Goal: Find specific page/section: Find specific page/section

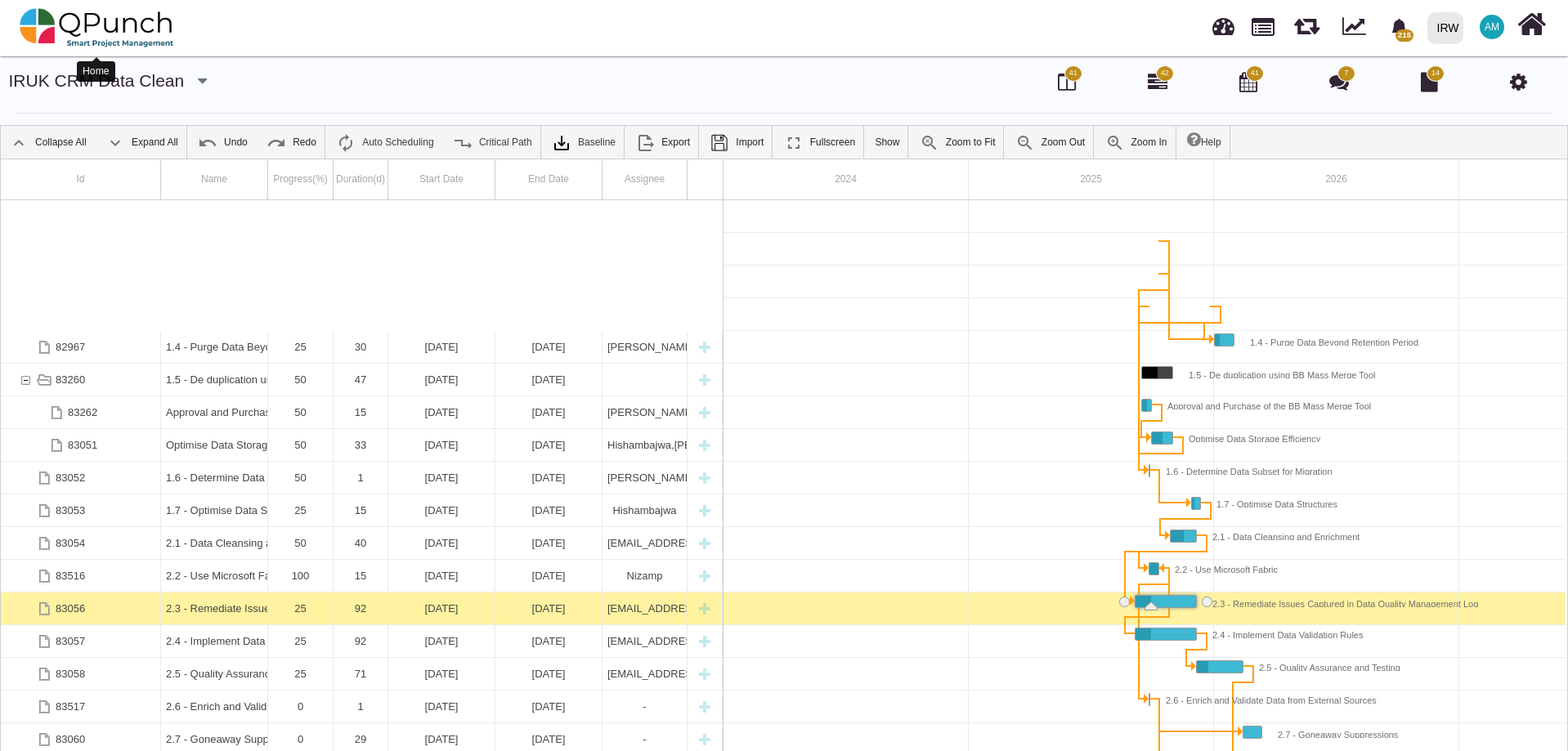
scroll to position [0, 139]
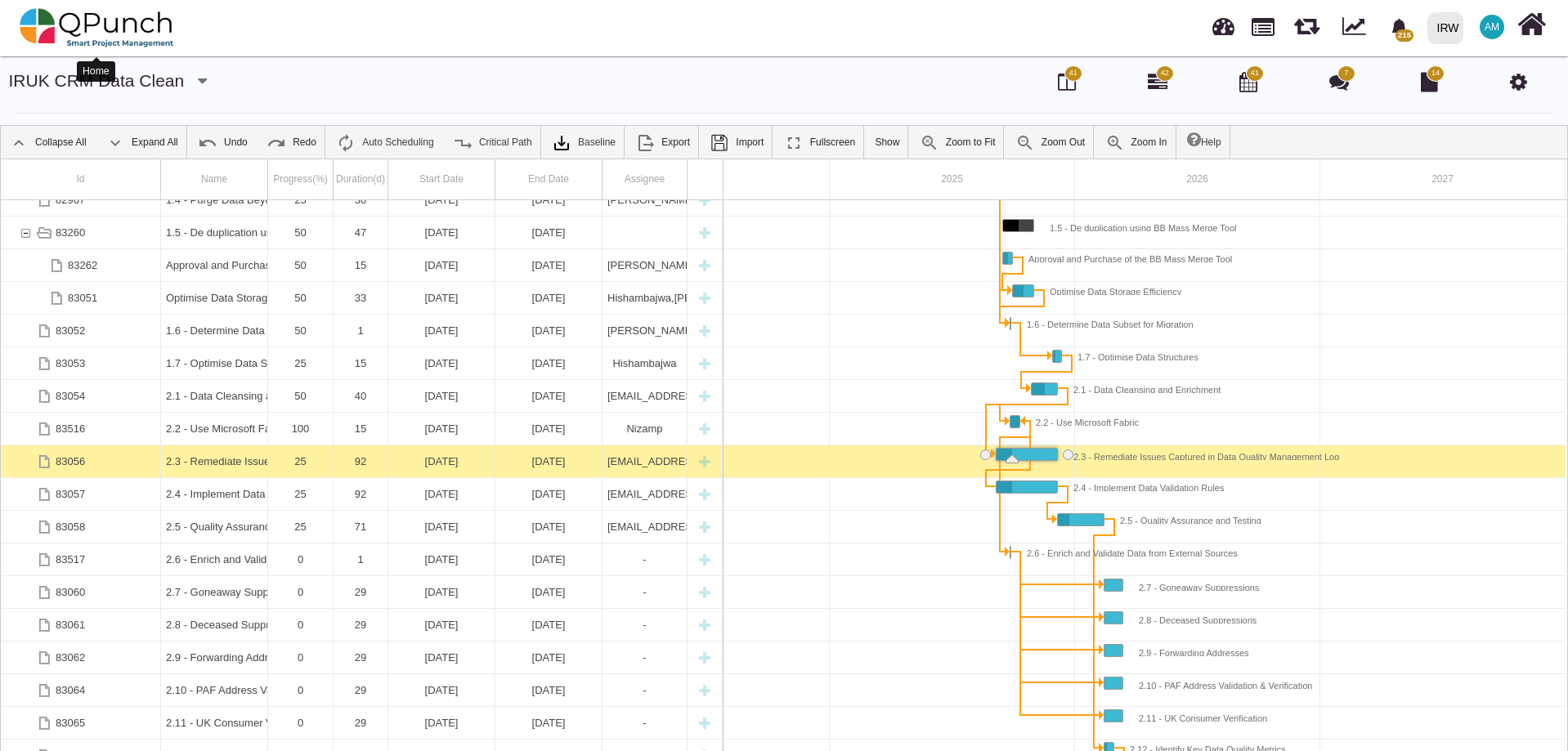
click at [125, 14] on img at bounding box center [97, 28] width 154 height 49
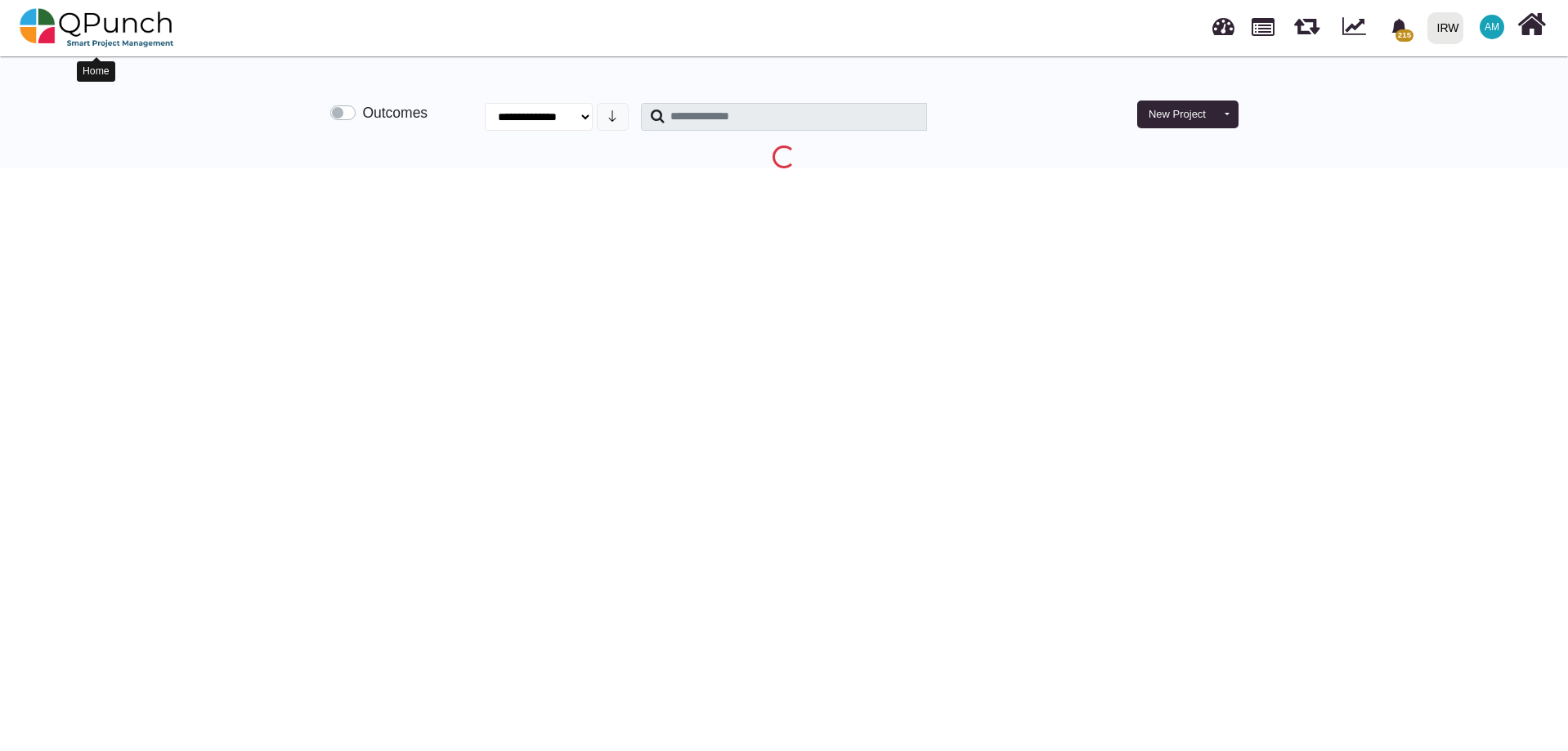
click at [80, 33] on img at bounding box center [97, 28] width 154 height 49
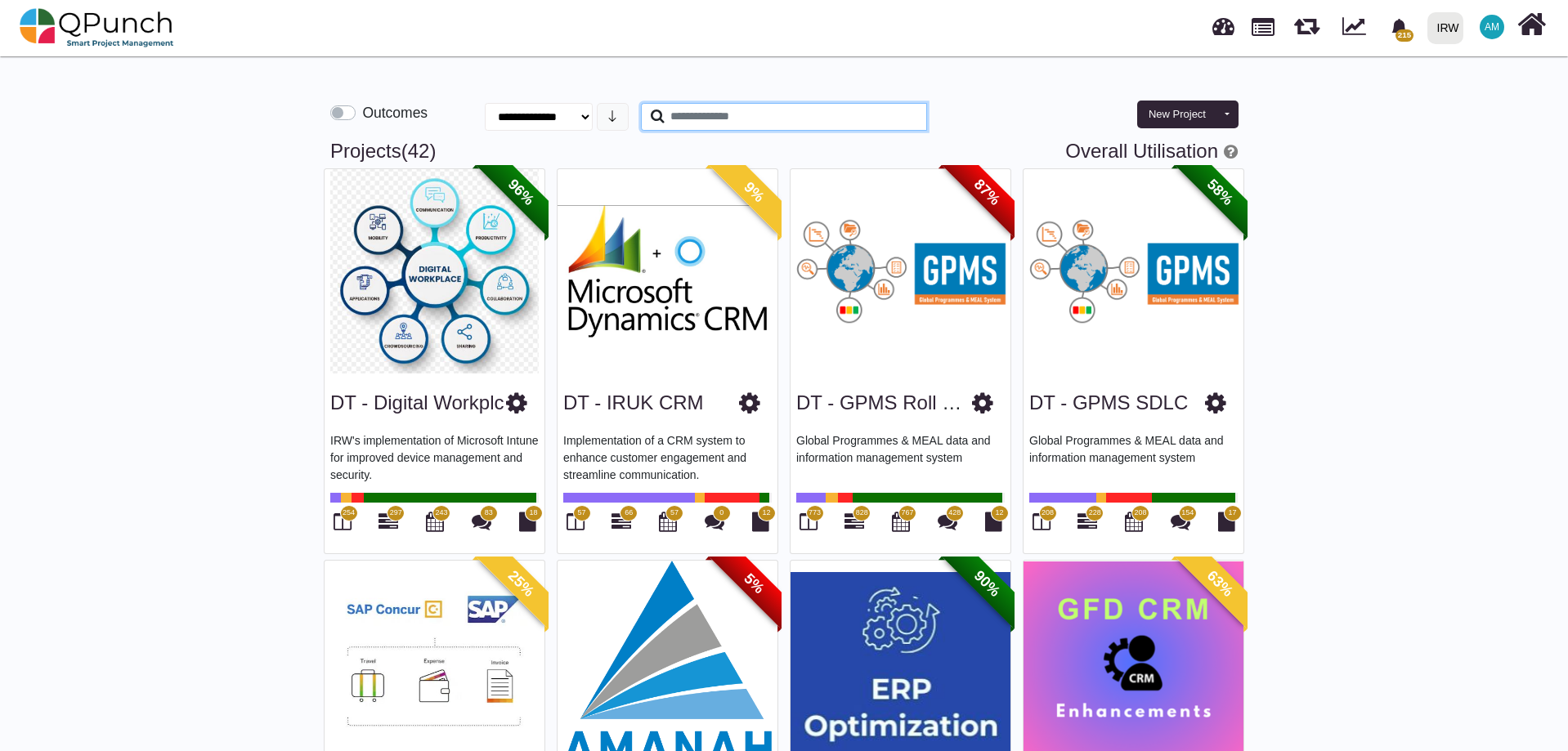
click at [742, 119] on input "text" at bounding box center [784, 117] width 286 height 28
click at [796, 125] on input "text" at bounding box center [784, 117] width 286 height 28
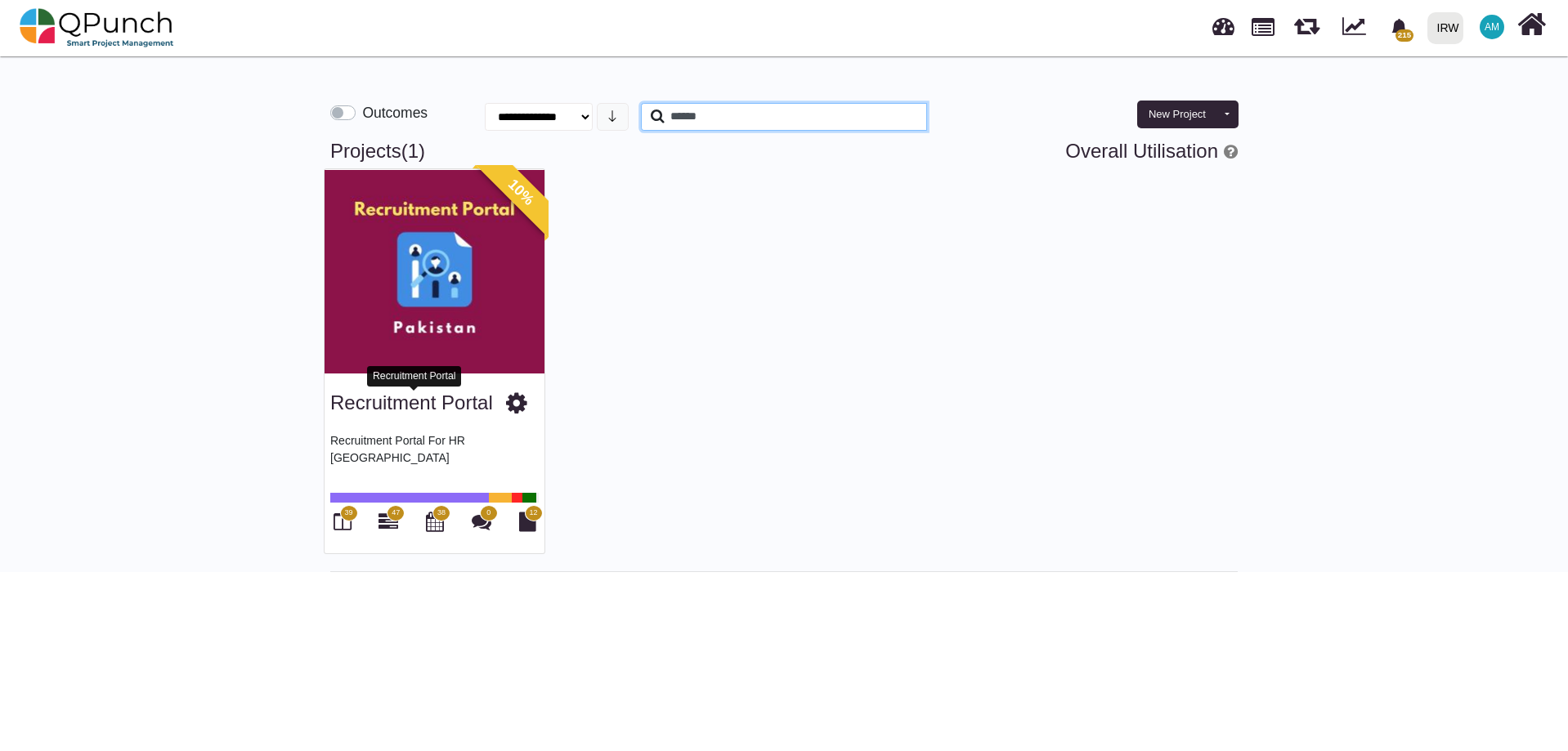
type input "******"
click at [442, 404] on link "Recruitment Portal" at bounding box center [411, 402] width 163 height 22
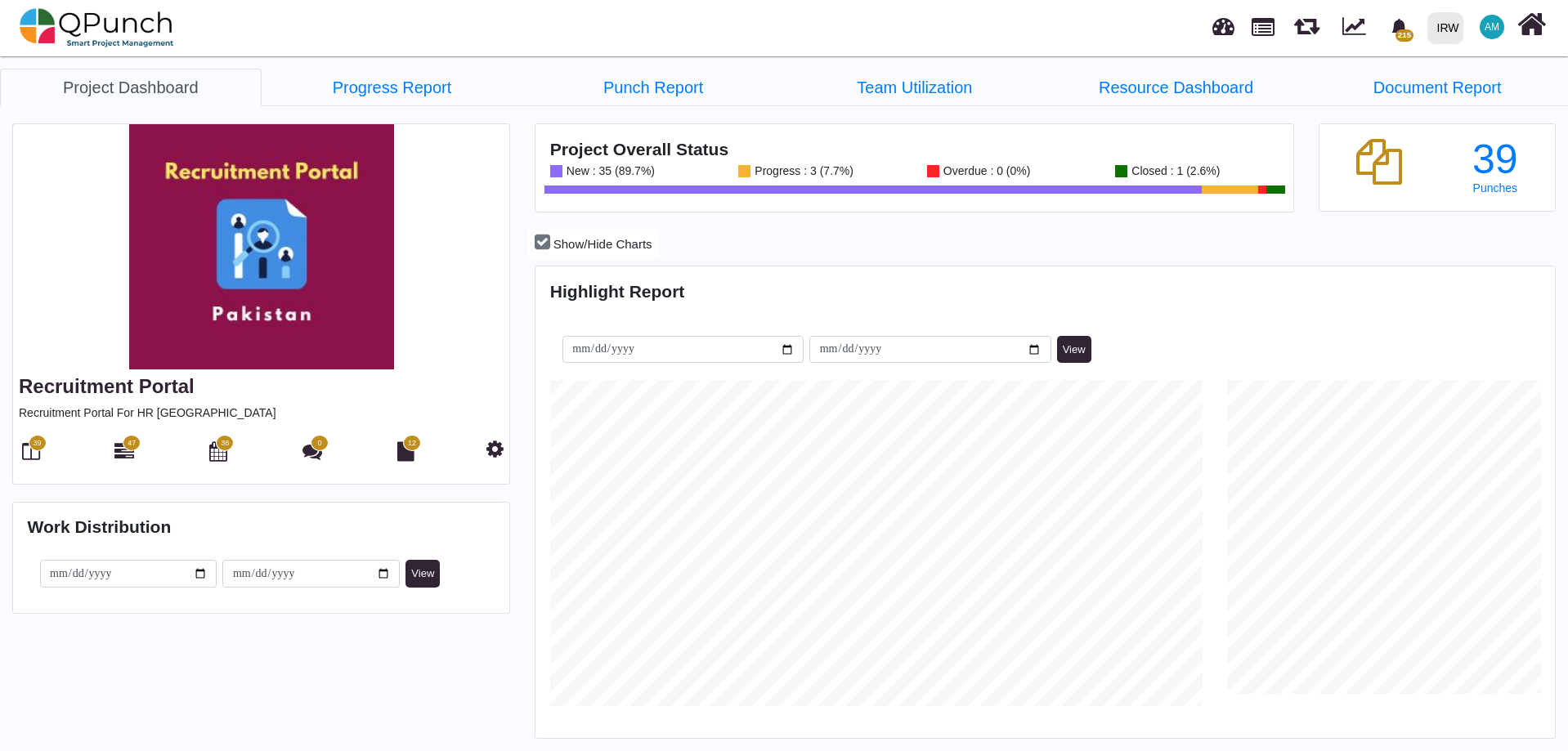
scroll to position [451, 1015]
click at [116, 452] on icon at bounding box center [124, 451] width 20 height 20
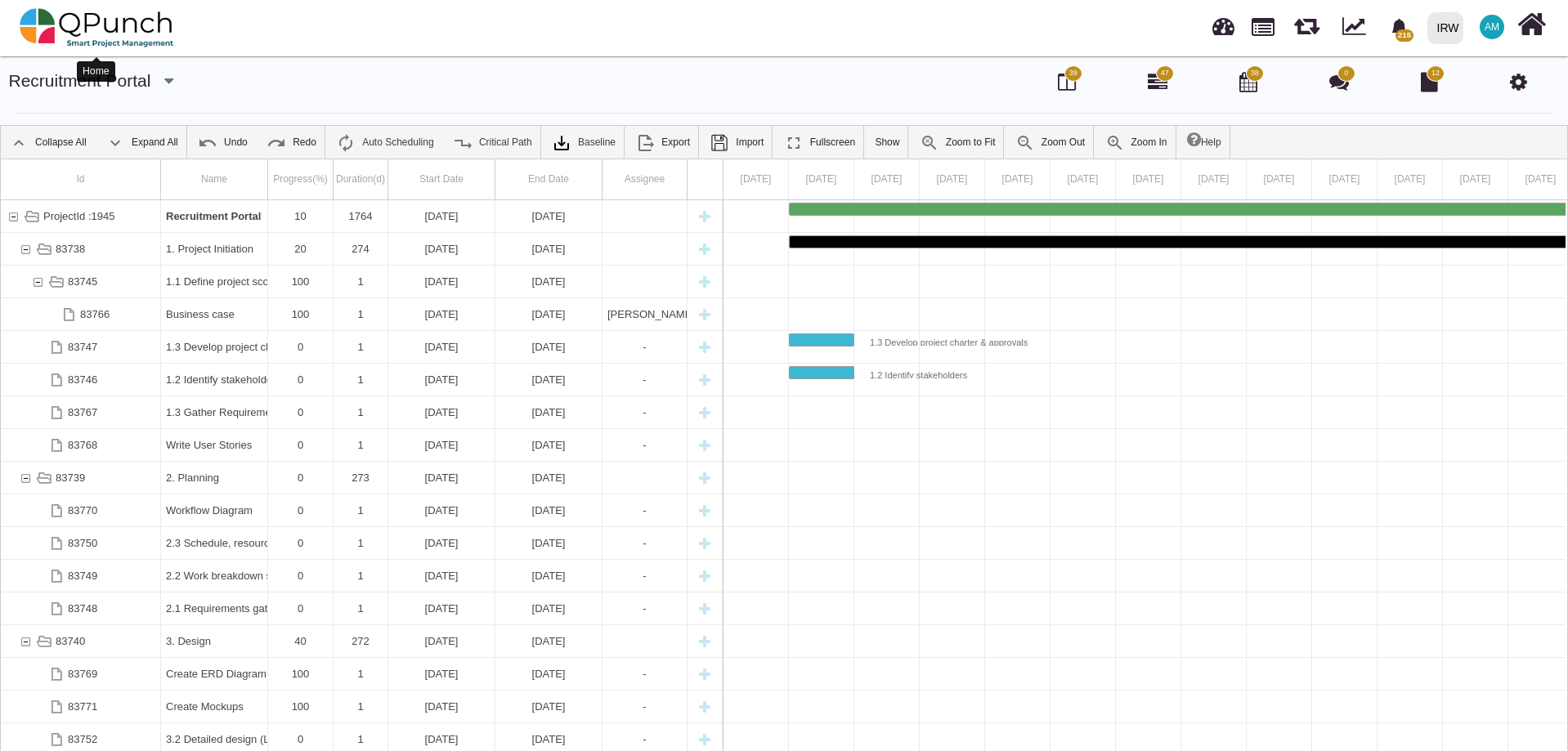
click at [127, 32] on img at bounding box center [97, 28] width 154 height 49
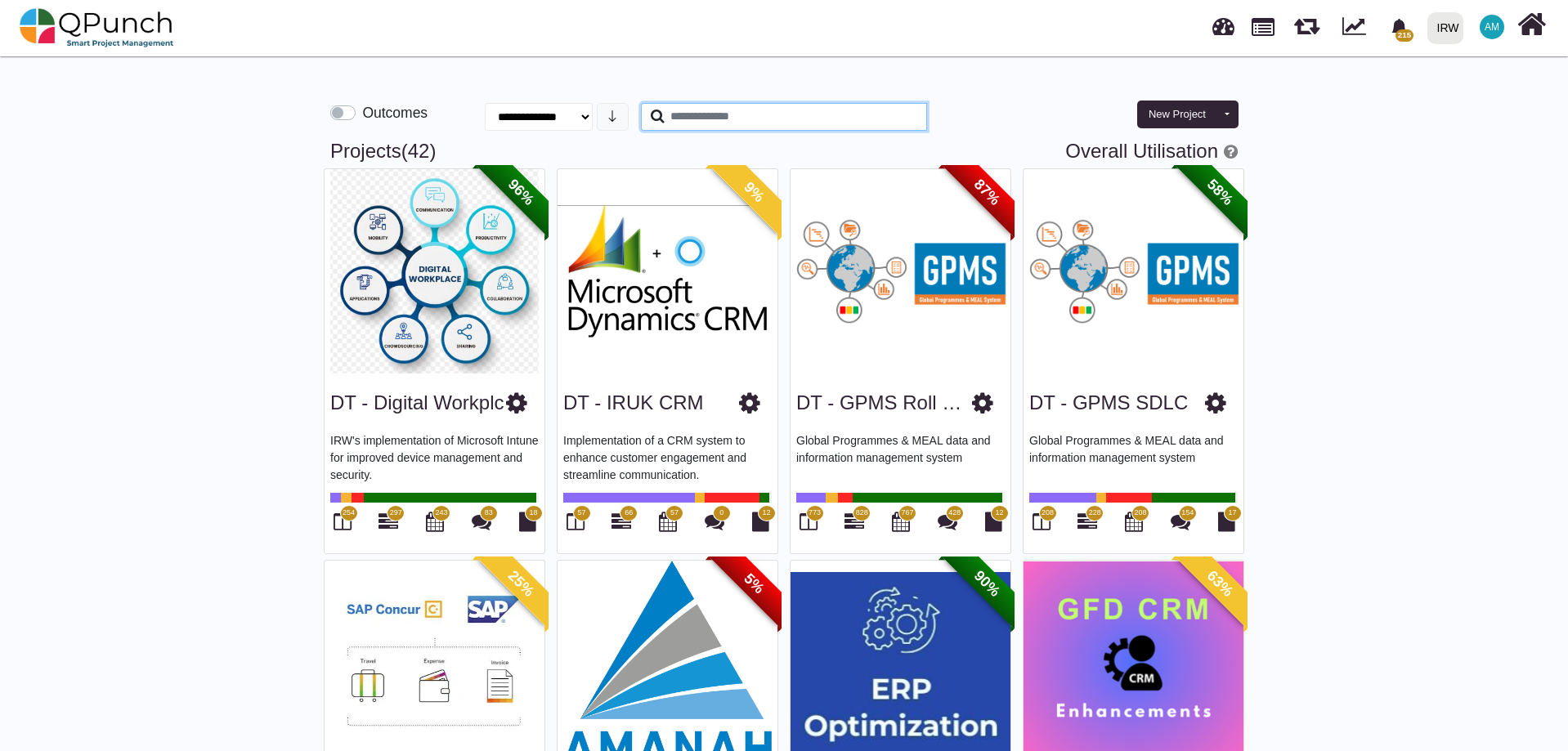
click at [758, 112] on input "text" at bounding box center [784, 117] width 286 height 28
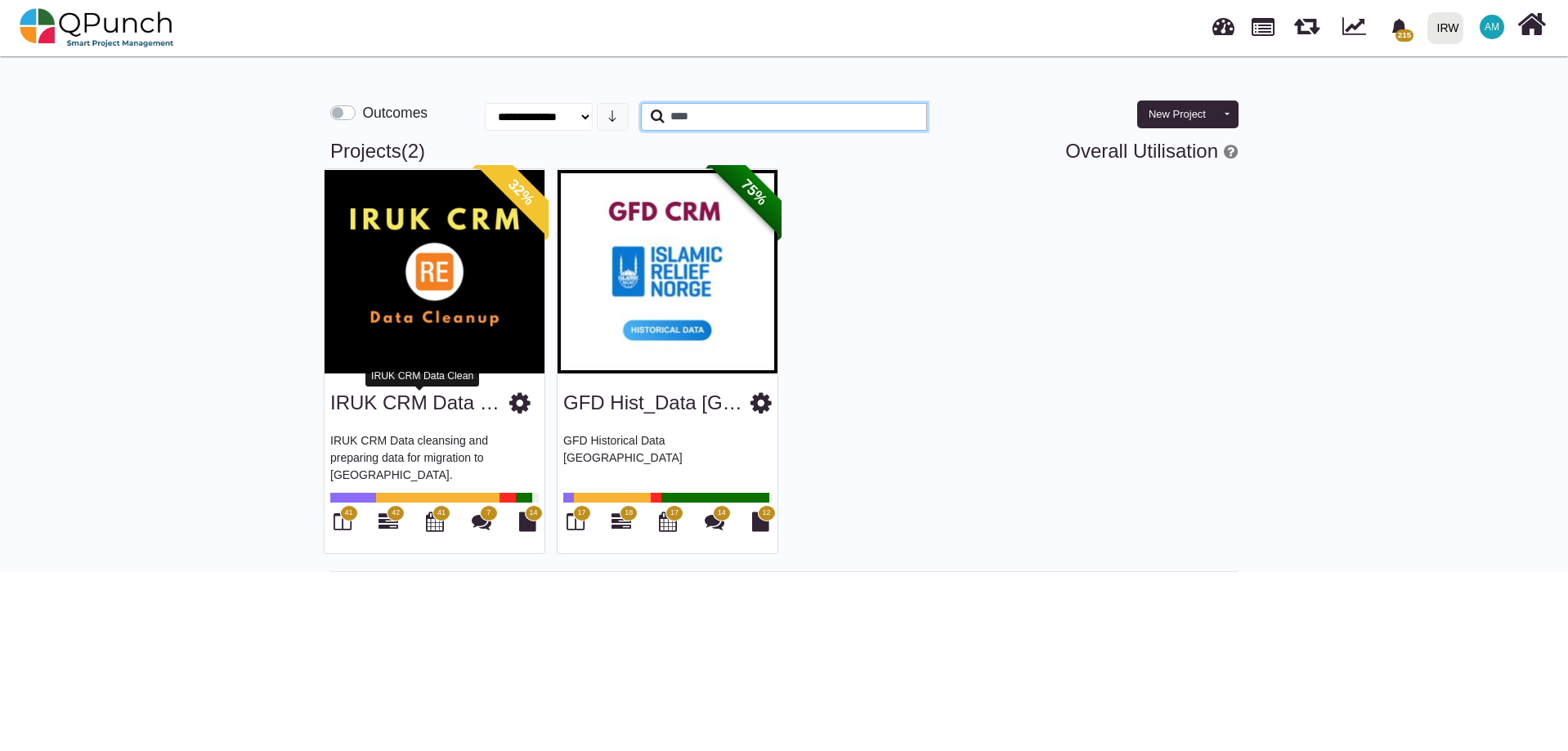
type input "****"
click at [383, 417] on div "IRUK CRM Data Clean" at bounding box center [434, 400] width 208 height 42
click at [383, 409] on link "IRUK CRM Data Clean" at bounding box center [429, 402] width 200 height 22
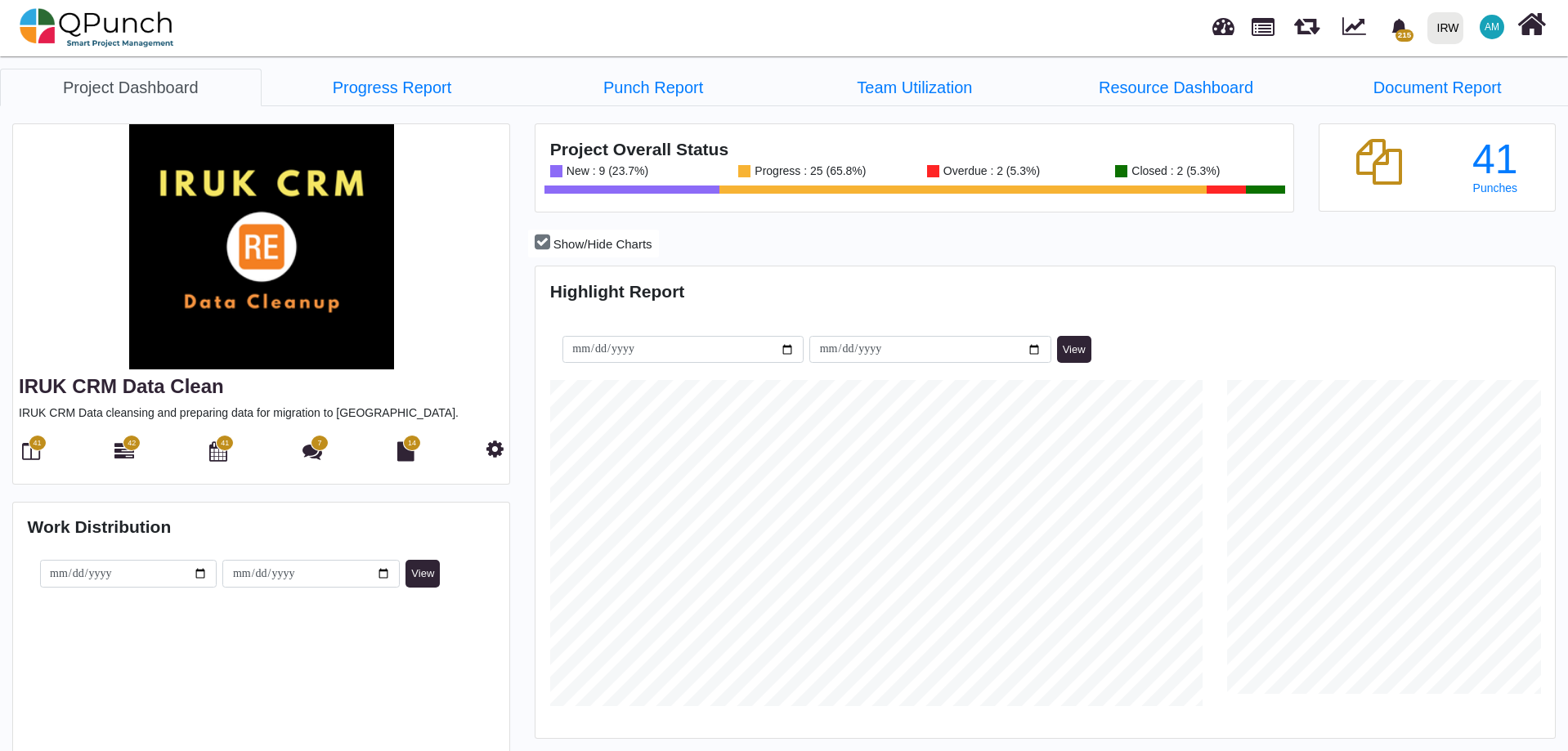
scroll to position [326, 338]
click at [125, 447] on span "42" at bounding box center [131, 443] width 18 height 17
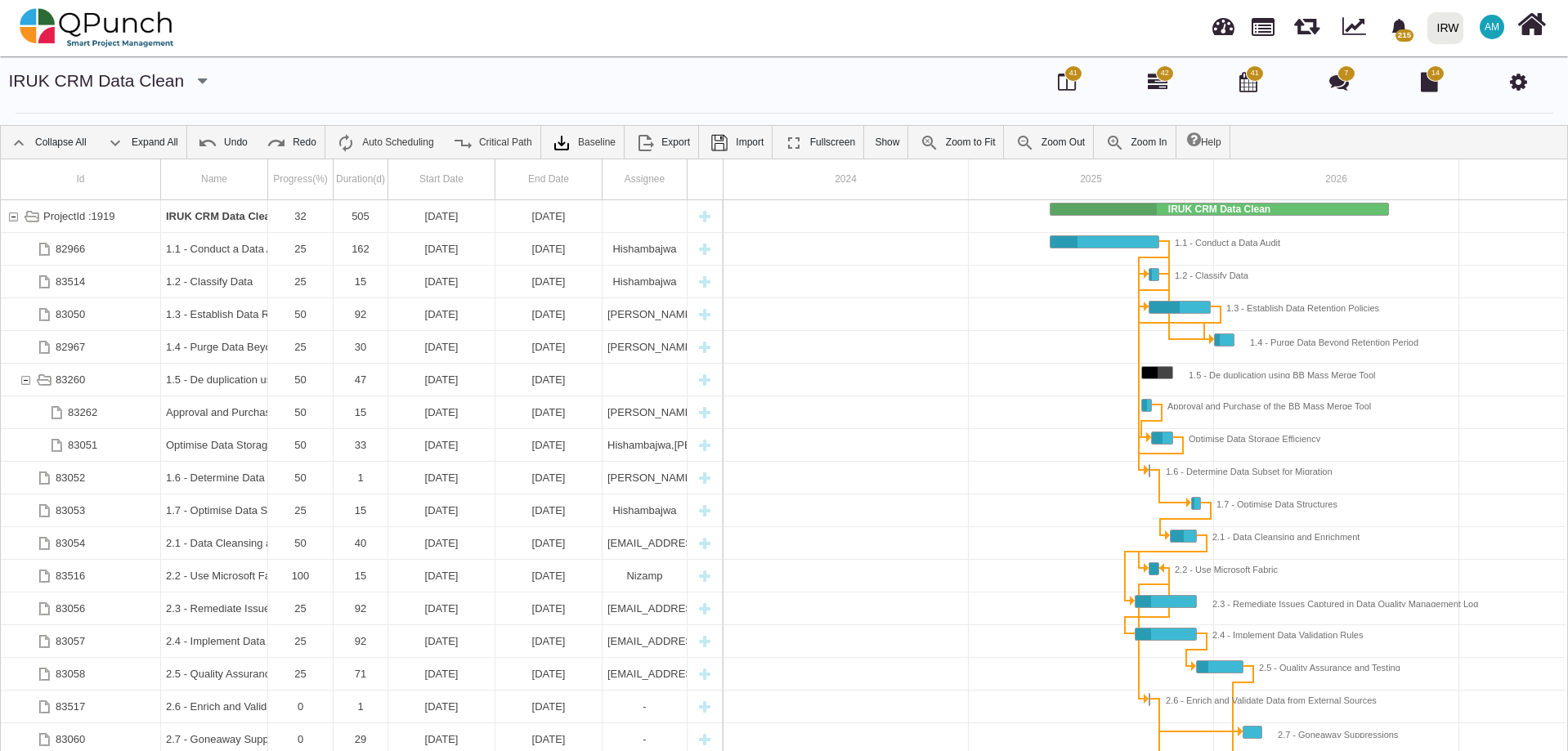
scroll to position [0, 139]
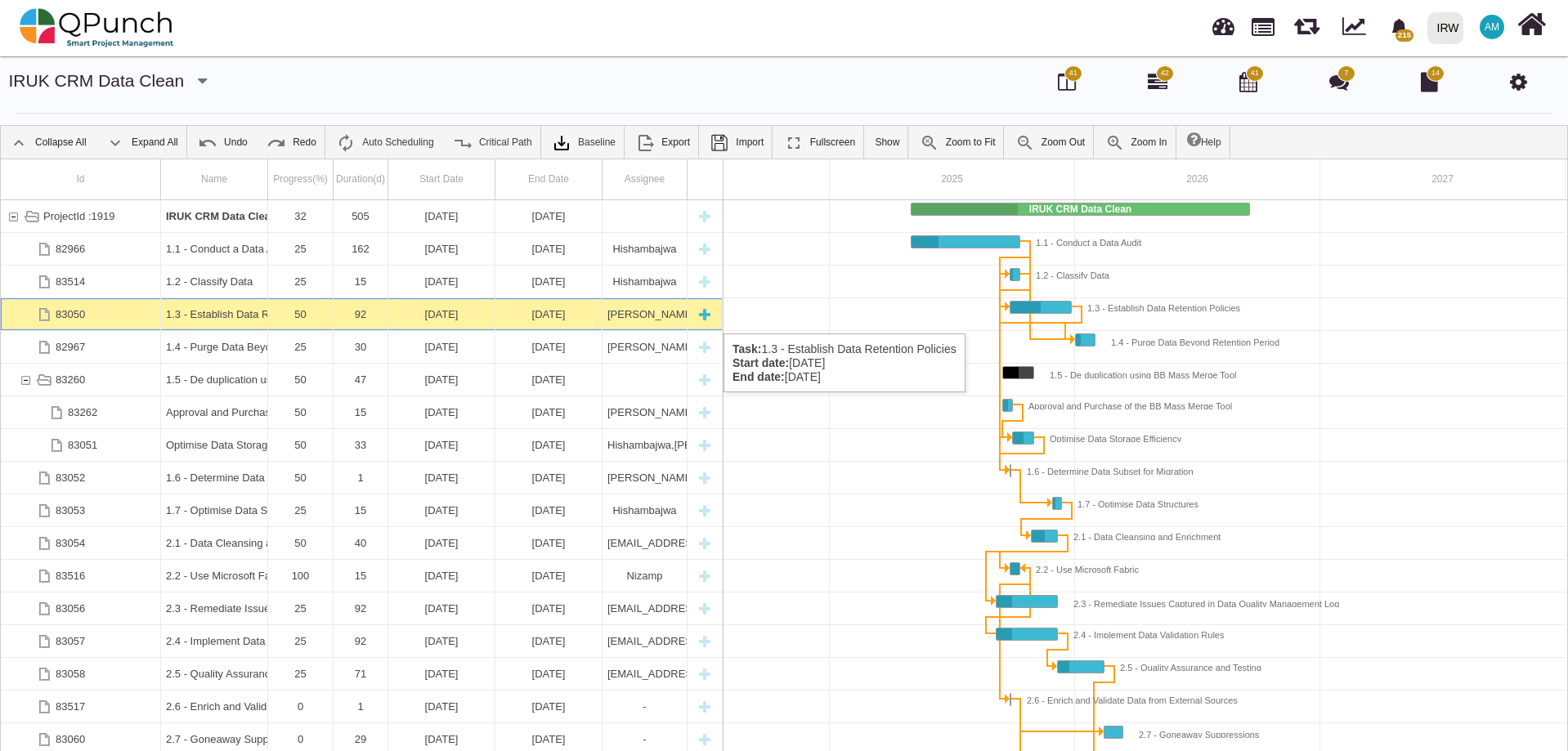
click at [444, 316] on div "[DATE]" at bounding box center [441, 314] width 97 height 32
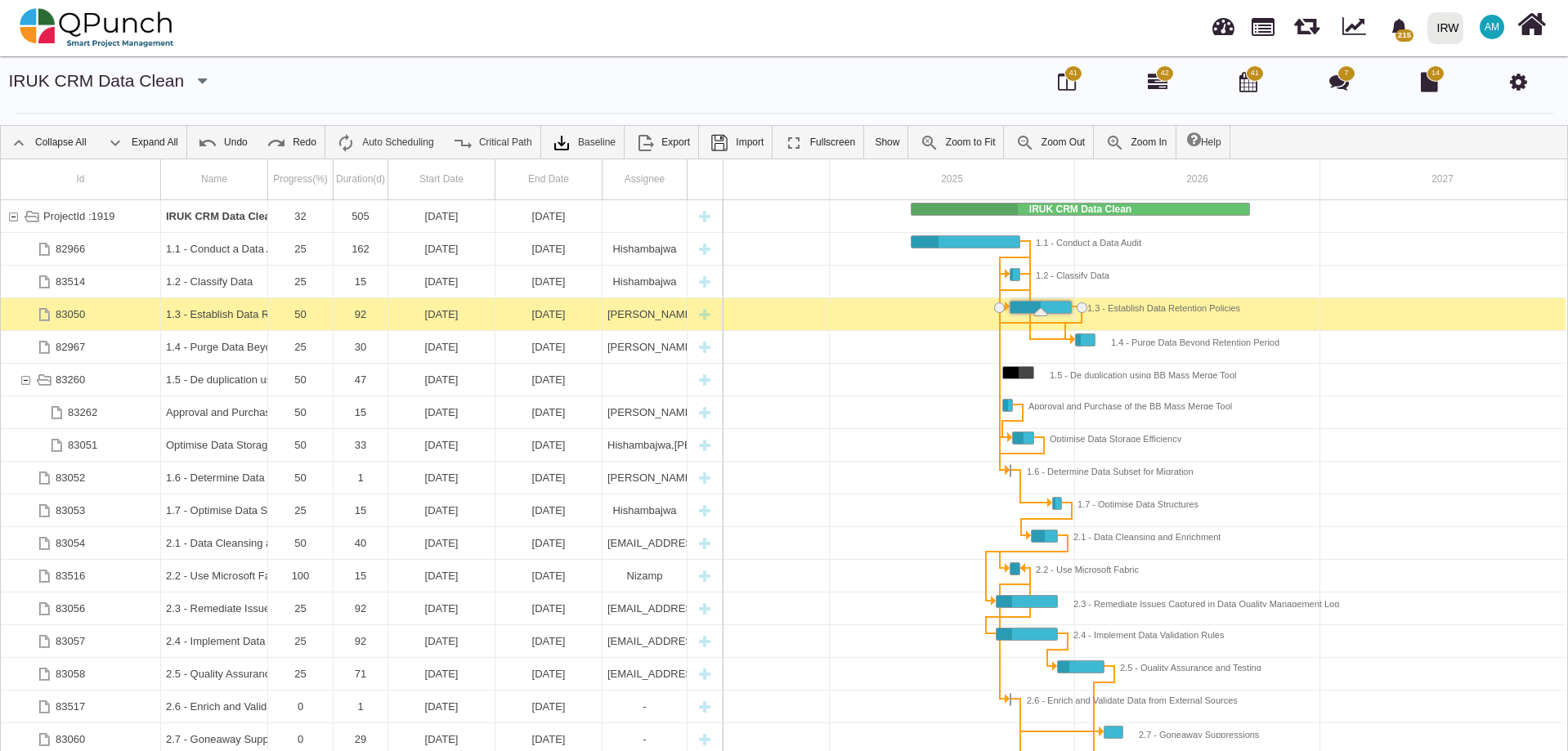
click at [444, 316] on div "[DATE]" at bounding box center [441, 314] width 97 height 32
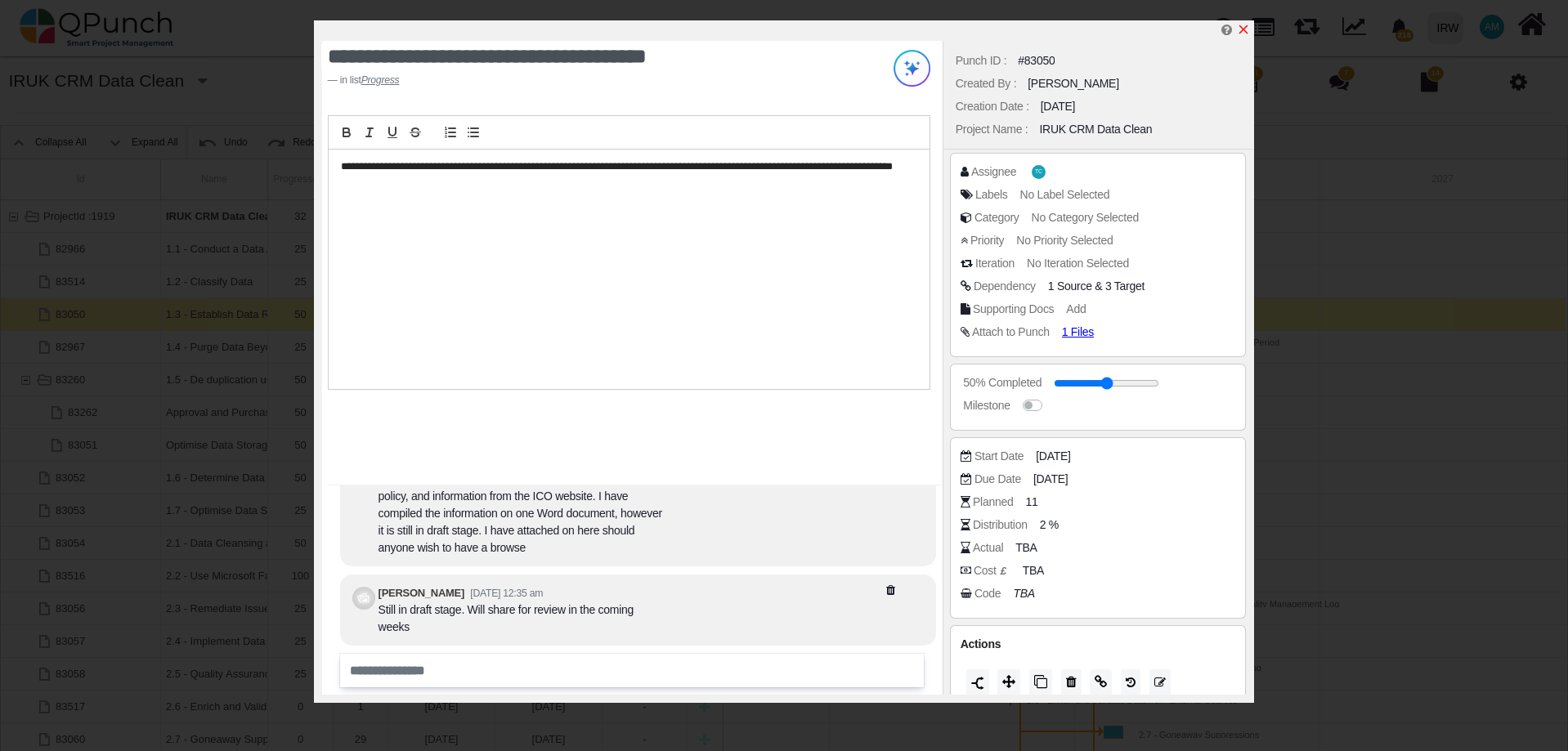
click at [1247, 32] on icon "x" at bounding box center [1244, 30] width 13 height 13
